Goal: Information Seeking & Learning: Check status

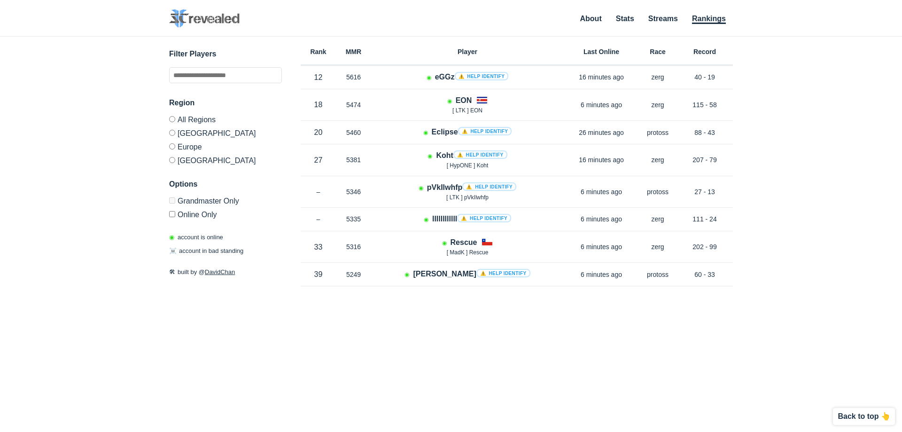
drag, startPoint x: 199, startPoint y: 141, endPoint x: 199, endPoint y: 146, distance: 5.2
click at [199, 141] on label "Europe" at bounding box center [225, 147] width 113 height 14
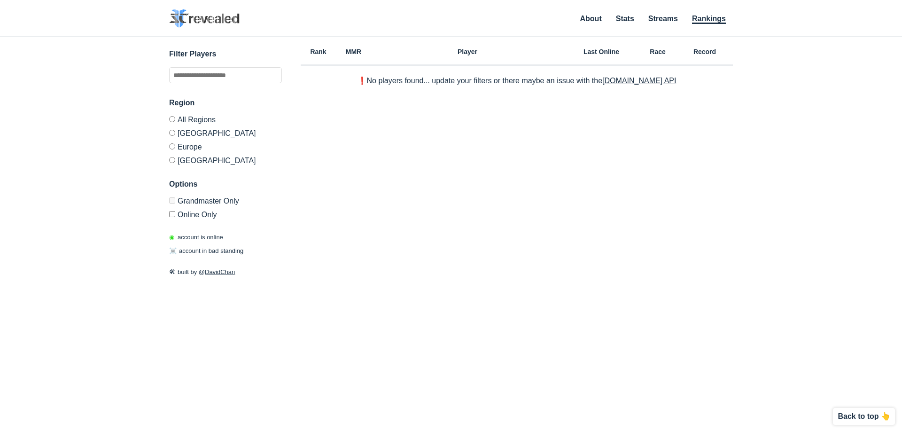
click at [199, 146] on label "Europe" at bounding box center [225, 147] width 113 height 14
click at [200, 139] on div "Region All Regions North America Europe Korea" at bounding box center [225, 130] width 113 height 67
click at [201, 135] on label "[GEOGRAPHIC_DATA]" at bounding box center [225, 133] width 113 height 14
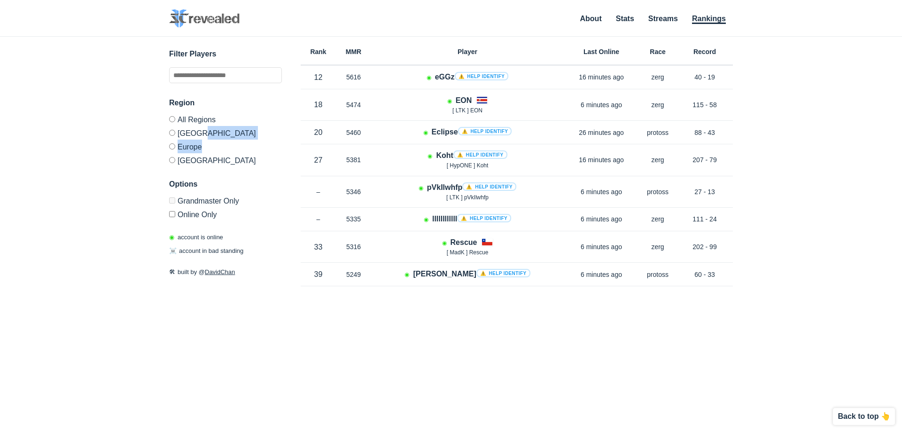
click at [204, 131] on label "[GEOGRAPHIC_DATA]" at bounding box center [225, 133] width 113 height 14
